Goal: Information Seeking & Learning: Learn about a topic

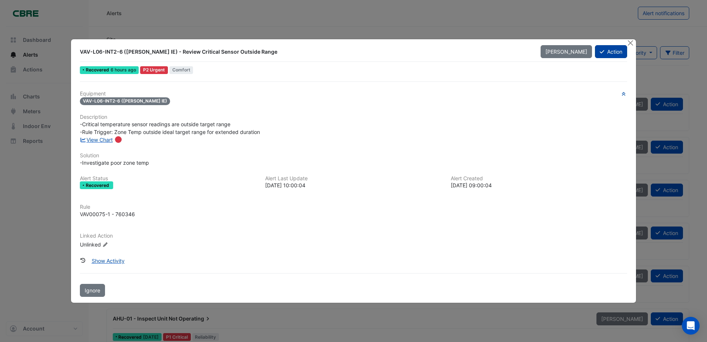
click at [617, 50] on button "Action" at bounding box center [611, 51] width 32 height 13
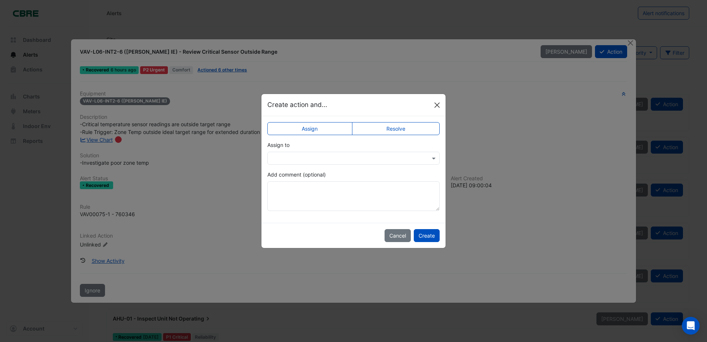
click at [436, 109] on button "Close" at bounding box center [436, 104] width 11 height 11
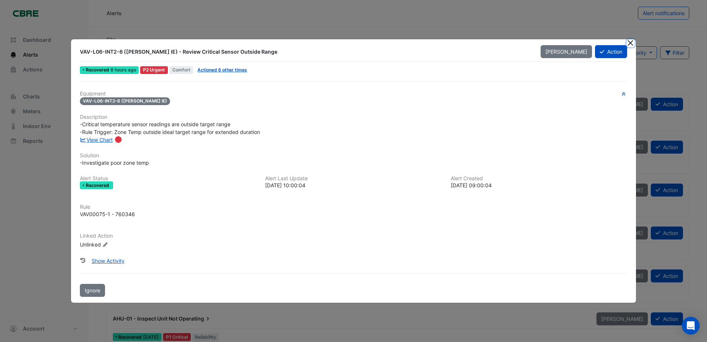
click at [630, 44] on button "Close" at bounding box center [631, 43] width 8 height 8
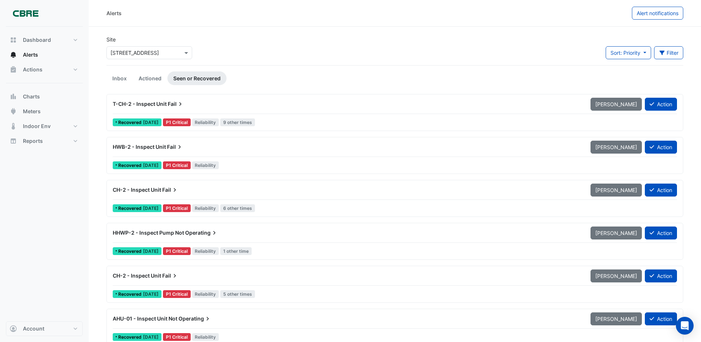
click at [140, 55] on input "text" at bounding box center [142, 53] width 63 height 8
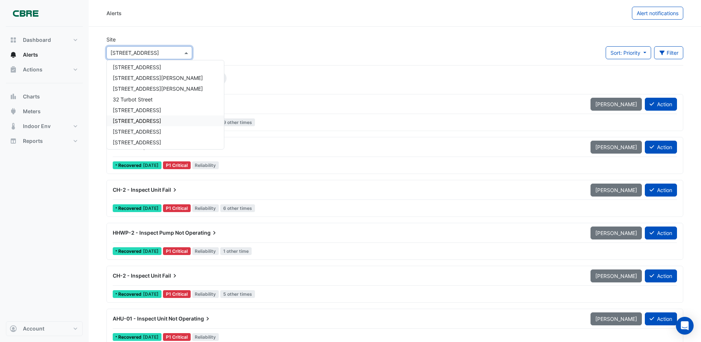
scroll to position [339, 0]
click at [152, 105] on div "[STREET_ADDRESS]" at bounding box center [165, 105] width 117 height 11
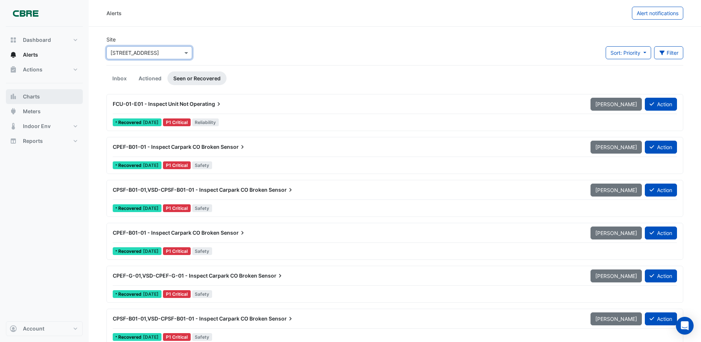
click at [54, 95] on button "Charts" at bounding box center [44, 96] width 77 height 15
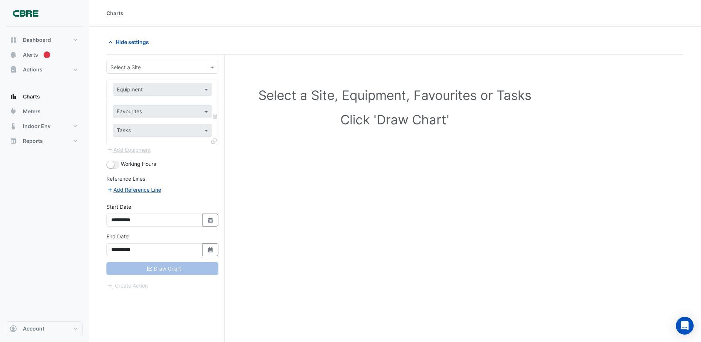
click at [177, 69] on input "text" at bounding box center [155, 68] width 89 height 8
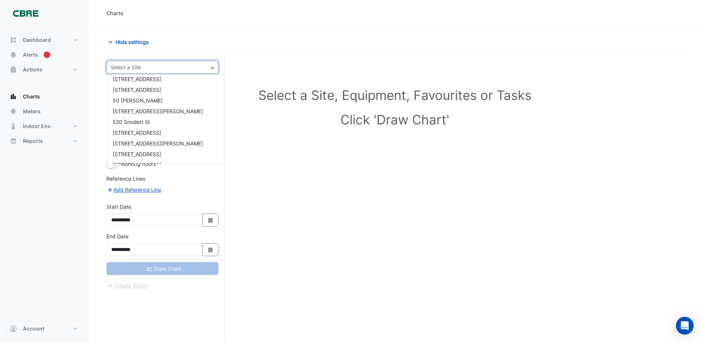
scroll to position [333, 0]
click at [149, 127] on div "[STREET_ADDRESS]" at bounding box center [165, 125] width 117 height 11
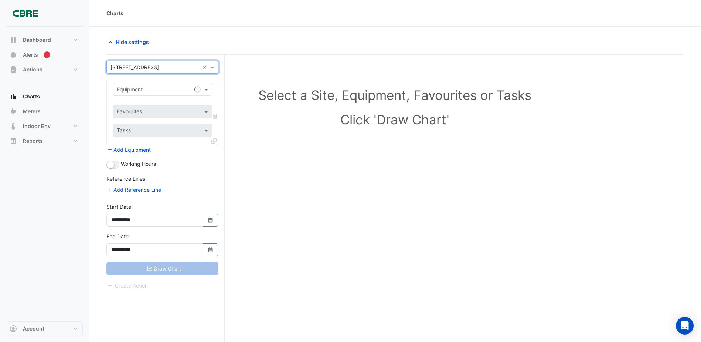
click at [222, 92] on div "**********" at bounding box center [165, 212] width 118 height 315
click at [181, 90] on input "text" at bounding box center [155, 90] width 77 height 8
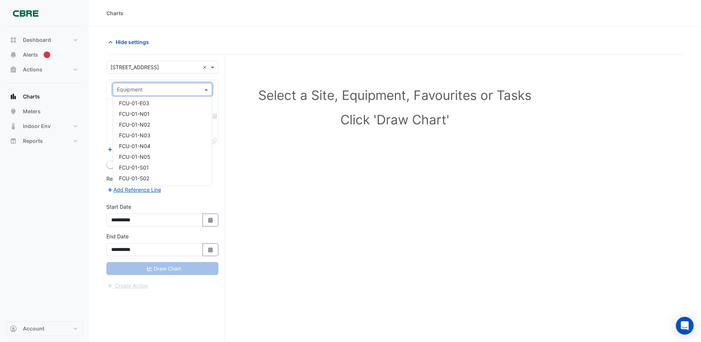
scroll to position [628, 0]
click at [248, 82] on div "Select a Site, Equipment, Favourites or Tasks Click 'Draw Chart'" at bounding box center [395, 109] width 568 height 90
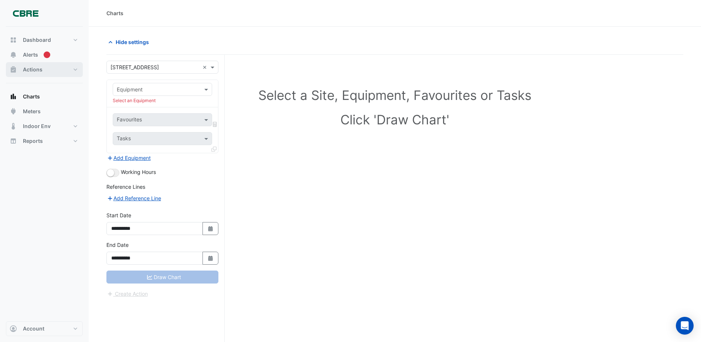
click at [41, 69] on span "Actions" at bounding box center [33, 69] width 20 height 7
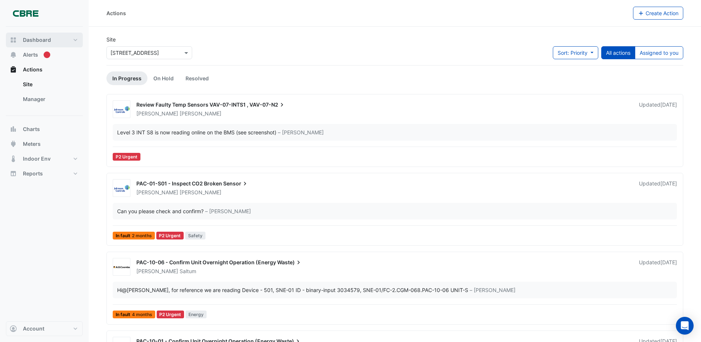
click at [40, 40] on span "Dashboard" at bounding box center [37, 39] width 28 height 7
select select "***"
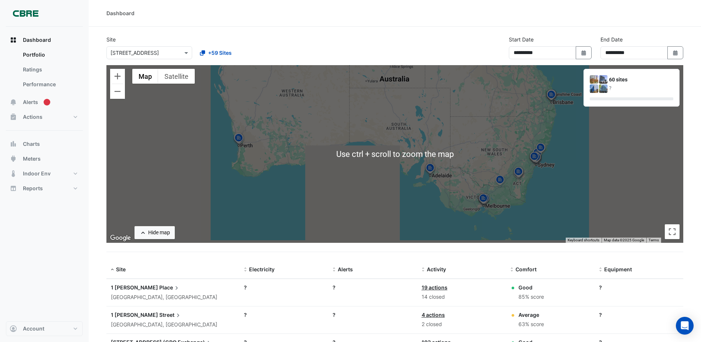
click at [363, 62] on div "**********" at bounding box center [395, 50] width 586 height 30
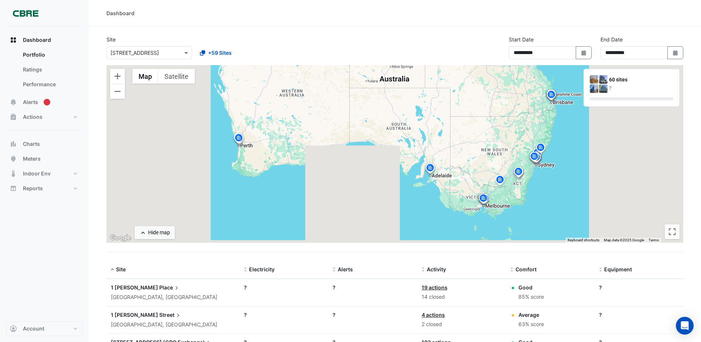
click at [426, 48] on div "**********" at bounding box center [395, 50] width 586 height 30
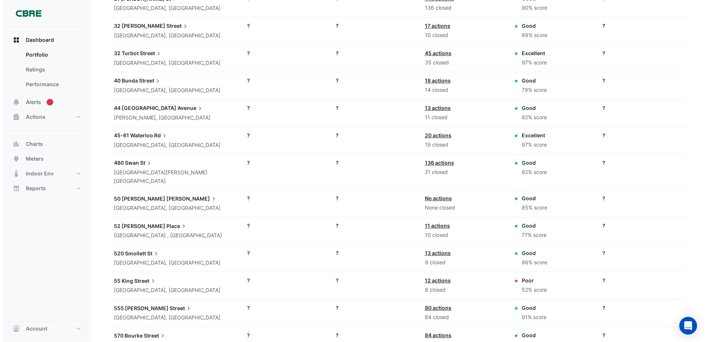
scroll to position [1068, 0]
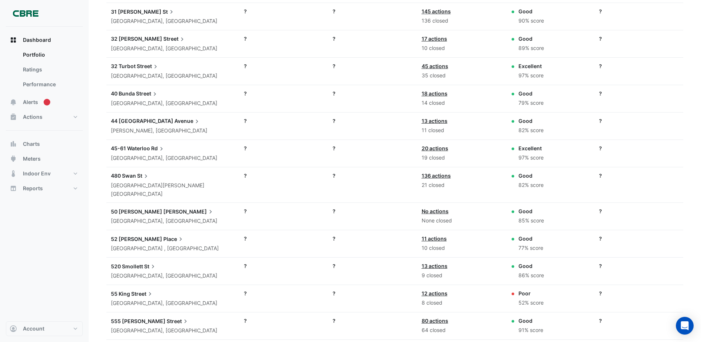
click at [141, 180] on span "St" at bounding box center [143, 176] width 13 height 8
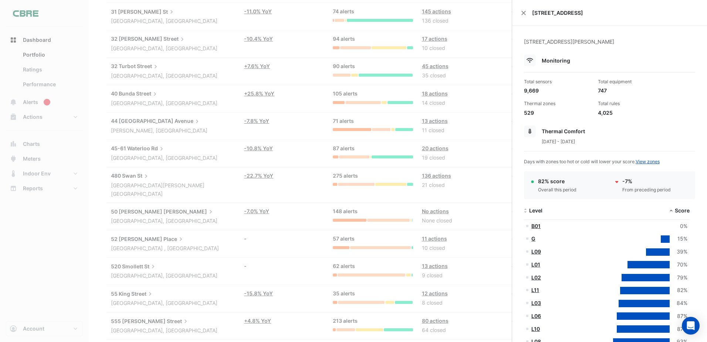
click at [517, 11] on div "[STREET_ADDRESS]" at bounding box center [609, 13] width 195 height 26
click at [522, 12] on button "Close" at bounding box center [523, 12] width 5 height 5
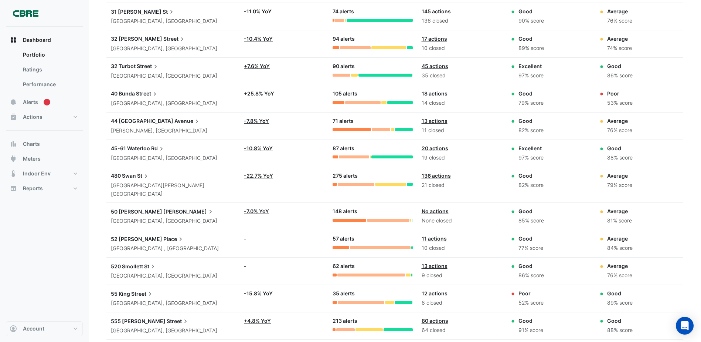
click at [79, 240] on div "Dashboard Portfolio Ratings Performance Alerts Actions Site Manager Charts" at bounding box center [44, 174] width 77 height 294
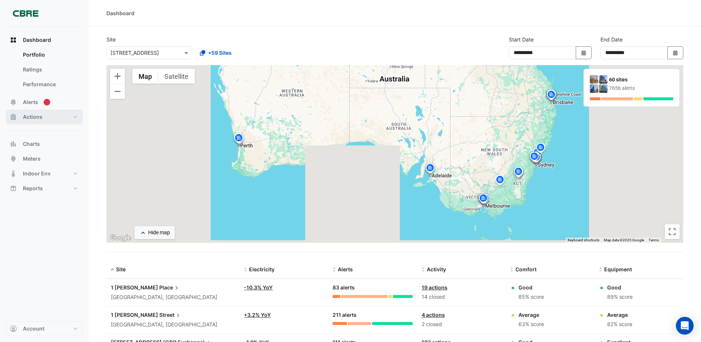
click at [43, 117] on button "Actions" at bounding box center [44, 116] width 77 height 15
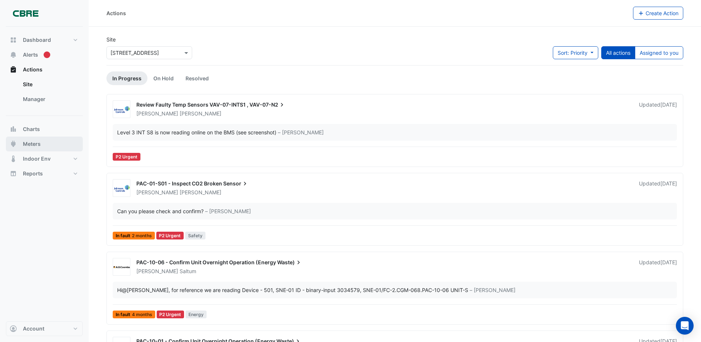
click at [59, 144] on button "Meters" at bounding box center [44, 143] width 77 height 15
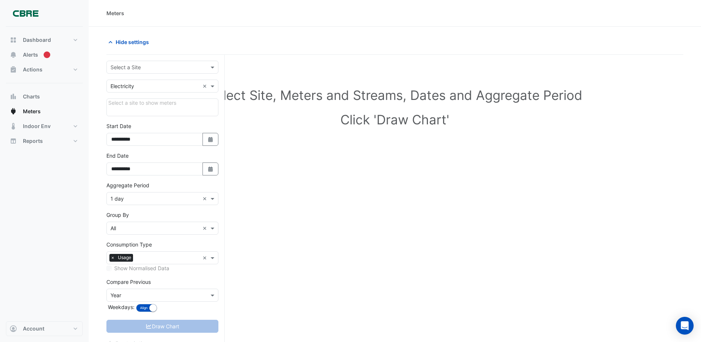
click at [168, 81] on div "Utility Type × Electricity ×" at bounding box center [162, 85] width 112 height 13
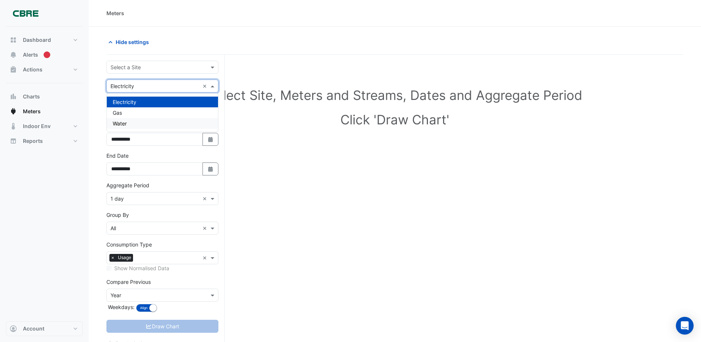
click at [166, 126] on div "Water" at bounding box center [162, 123] width 111 height 11
click at [167, 67] on input "text" at bounding box center [155, 68] width 89 height 8
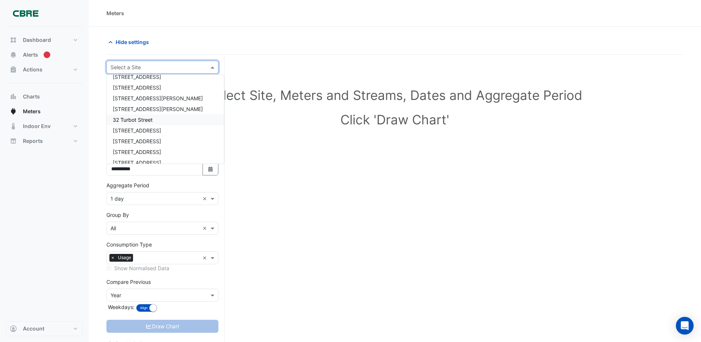
scroll to position [333, 0]
click at [145, 122] on div "[STREET_ADDRESS]" at bounding box center [165, 125] width 117 height 11
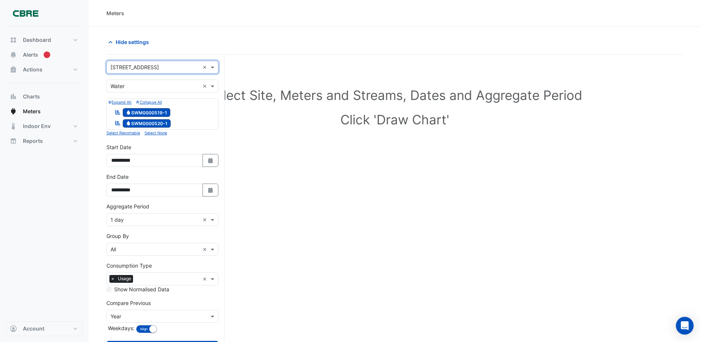
click at [330, 150] on div "Select Site, Meters and Streams, Dates and Aggregate Period Click 'Draw Chart'" at bounding box center [394, 109] width 577 height 90
click at [179, 220] on input "text" at bounding box center [155, 220] width 89 height 8
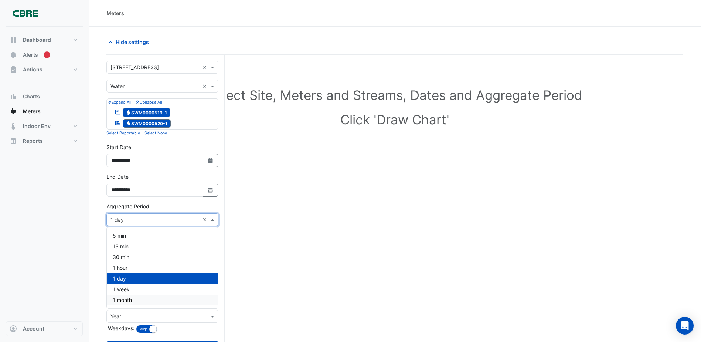
click at [162, 301] on div "1 month" at bounding box center [162, 299] width 111 height 11
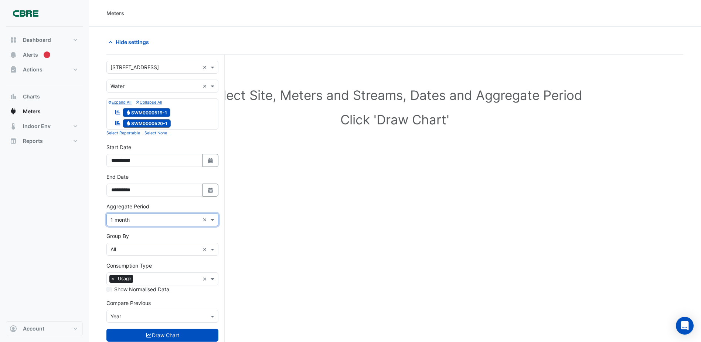
click at [291, 274] on div "Select Site, Meters and Streams, Dates and Aggregate Period Click 'Draw Chart'" at bounding box center [394, 217] width 577 height 306
click at [172, 340] on button "Draw Chart" at bounding box center [162, 334] width 112 height 13
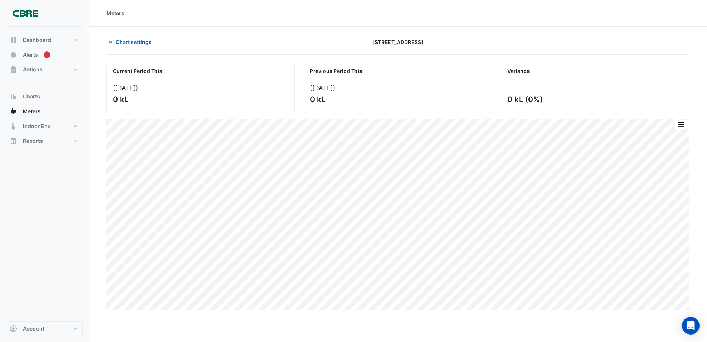
click at [238, 8] on div "Meters" at bounding box center [398, 13] width 618 height 27
click at [238, 9] on div "Meters" at bounding box center [398, 13] width 618 height 27
click at [301, 35] on section "Chart settings [STREET_ADDRESS] Current Period Total ([DATE] ) 0 kL Previous Pe…" at bounding box center [398, 170] width 618 height 286
click at [38, 37] on span "Dashboard" at bounding box center [37, 39] width 28 height 7
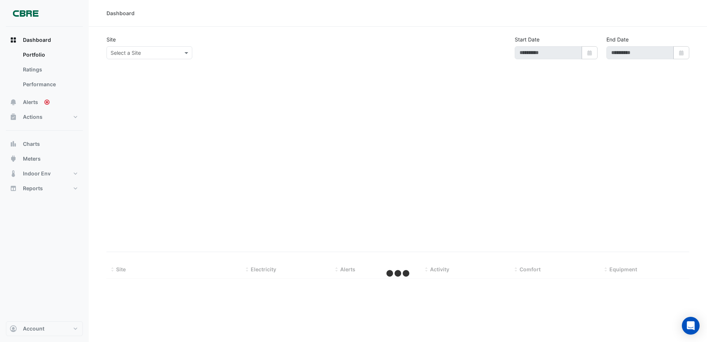
type input "**********"
select select "***"
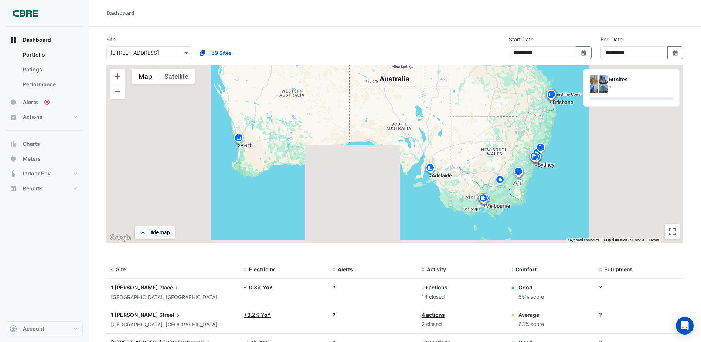
click at [363, 26] on div "Dashboard" at bounding box center [395, 13] width 613 height 27
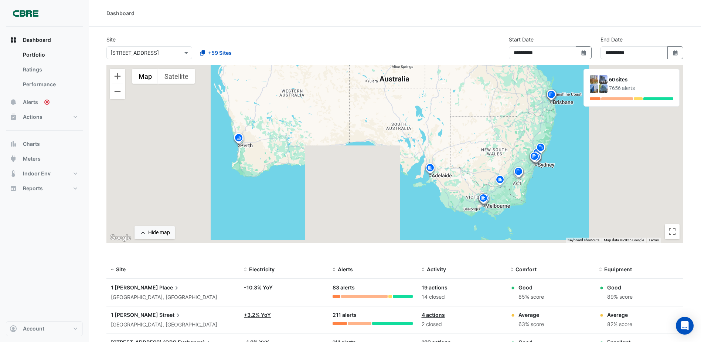
click at [433, 11] on div "Dashboard" at bounding box center [394, 13] width 577 height 8
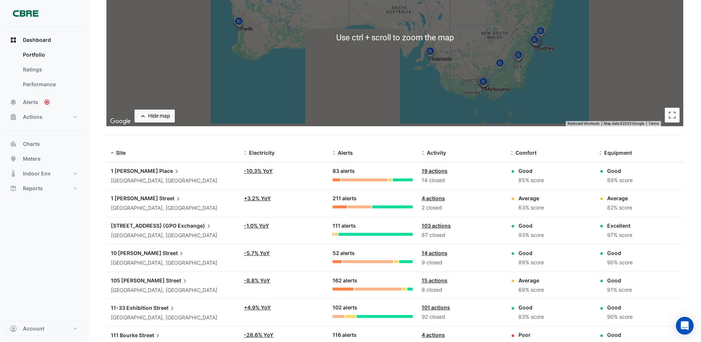
scroll to position [222, 0]
